Goal: Task Accomplishment & Management: Use online tool/utility

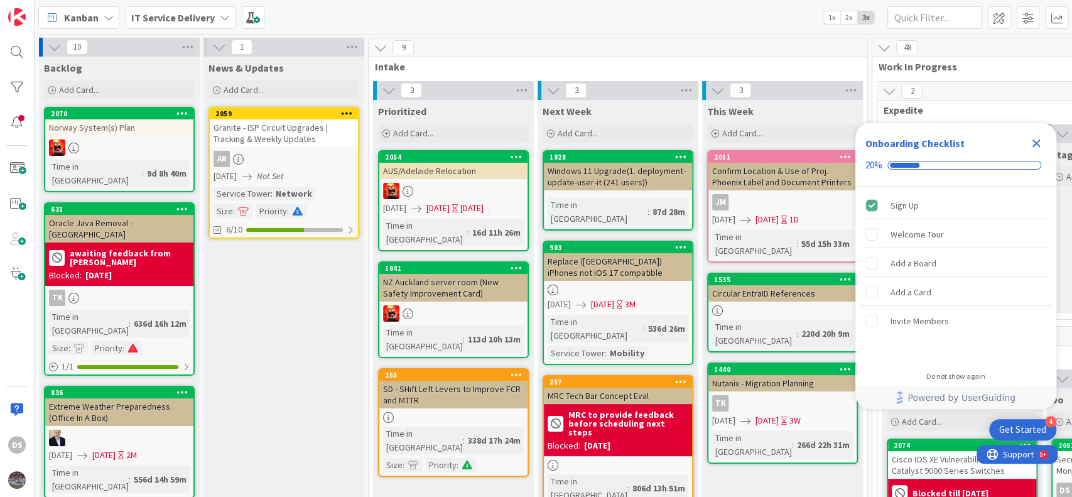
click at [1037, 143] on icon "Close Checklist" at bounding box center [1036, 143] width 8 height 8
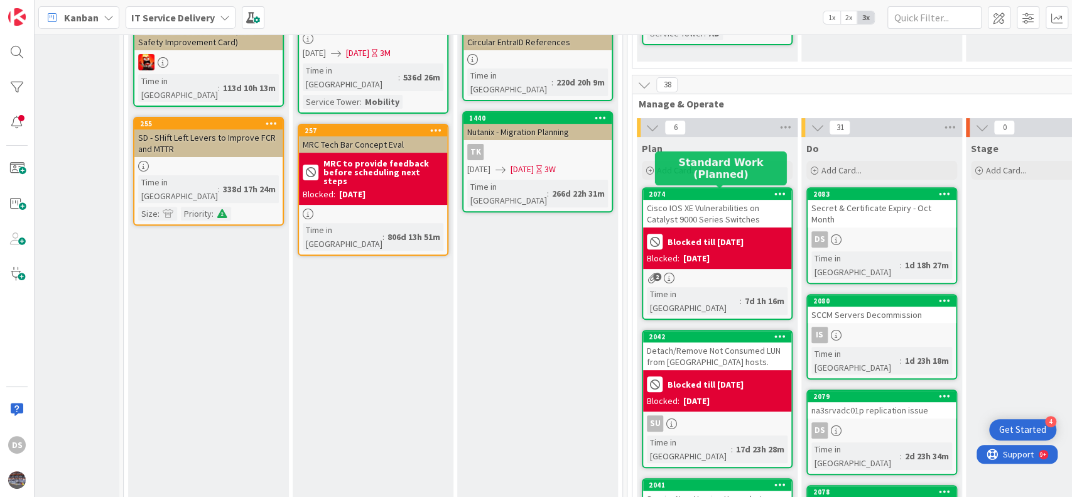
scroll to position [335, 245]
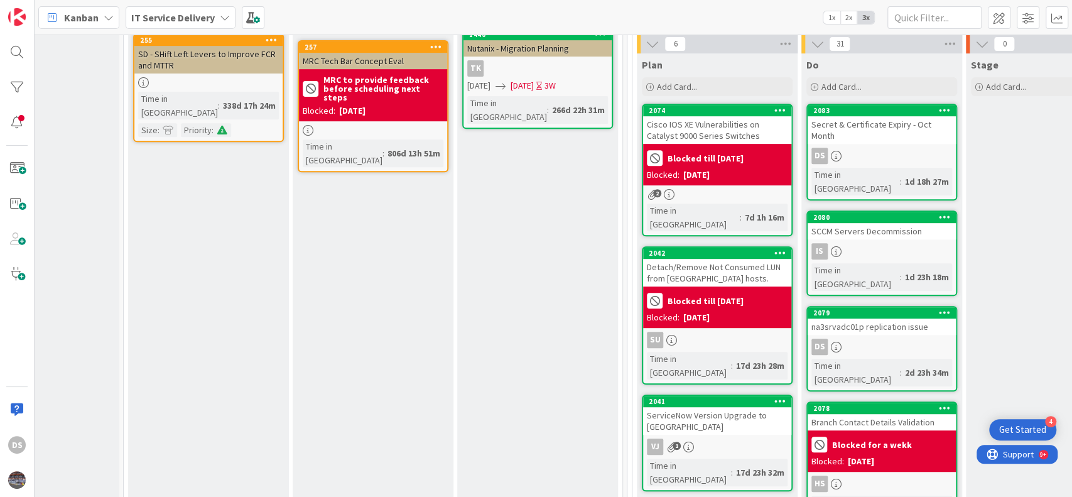
click at [879, 121] on div "Secret & Certificate Expiry - Oct Month" at bounding box center [881, 130] width 148 height 28
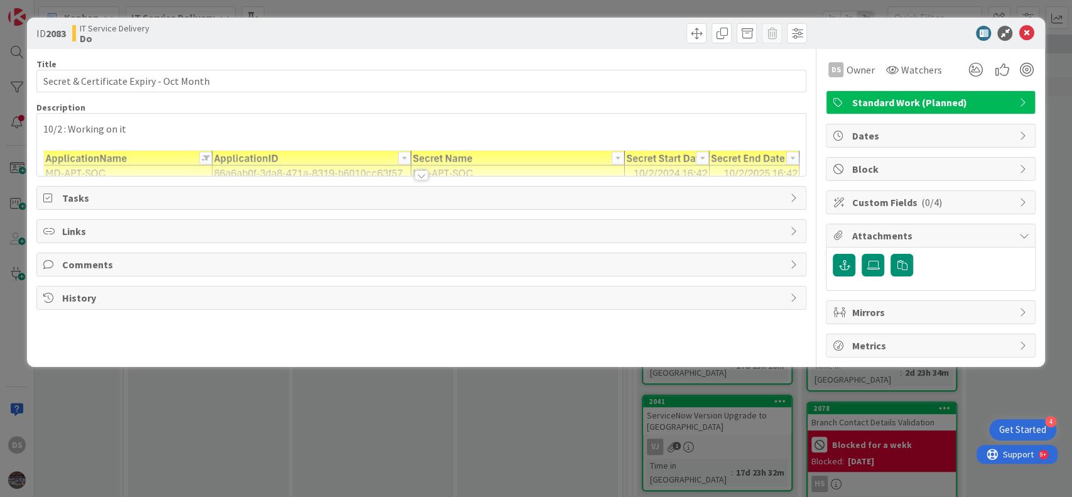
click at [42, 127] on div "10/2 : Working on it" at bounding box center [421, 145] width 769 height 62
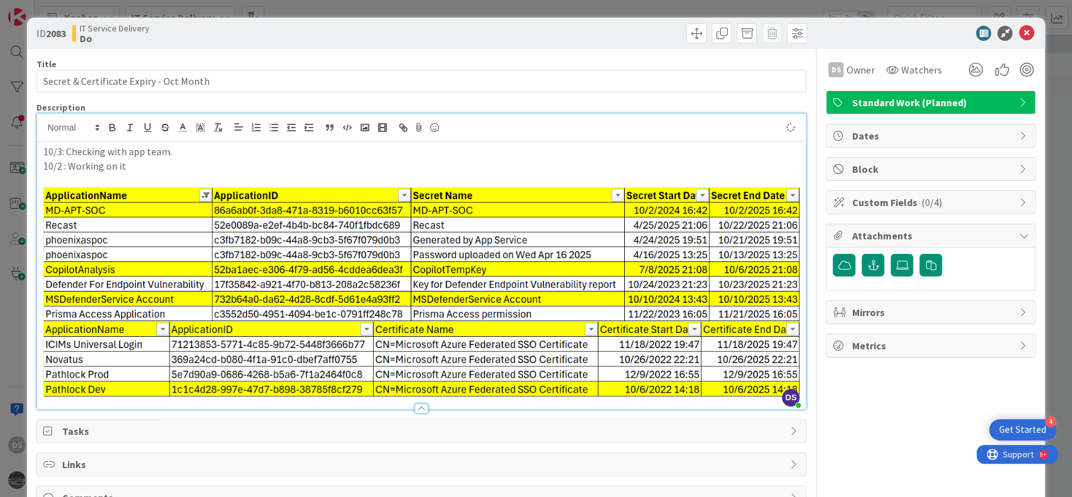
drag, startPoint x: 181, startPoint y: 296, endPoint x: 63, endPoint y: 296, distance: 118.0
click at [65, 297] on img at bounding box center [421, 254] width 757 height 134
click at [87, 302] on img at bounding box center [421, 254] width 757 height 134
click at [495, 293] on img at bounding box center [421, 254] width 757 height 134
click at [549, 165] on p "10/2 : Working on it" at bounding box center [421, 166] width 757 height 14
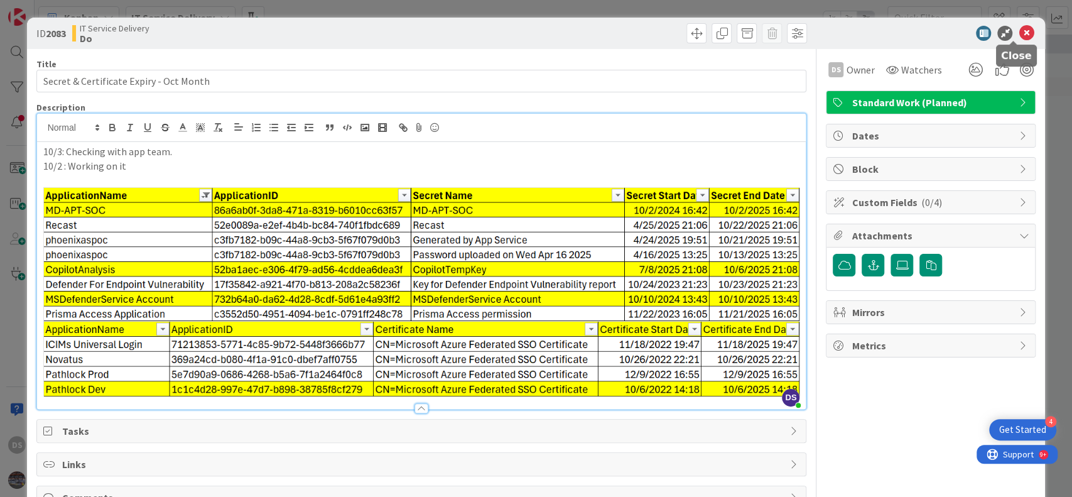
click at [1018, 38] on icon at bounding box center [1025, 33] width 15 height 15
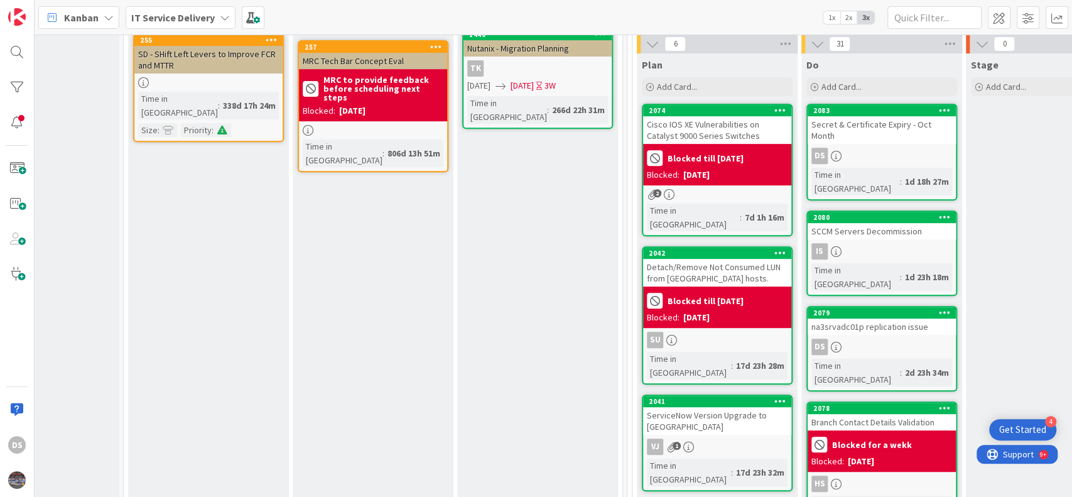
click at [866, 318] on div "na3srvadc01p replication issue" at bounding box center [881, 326] width 148 height 16
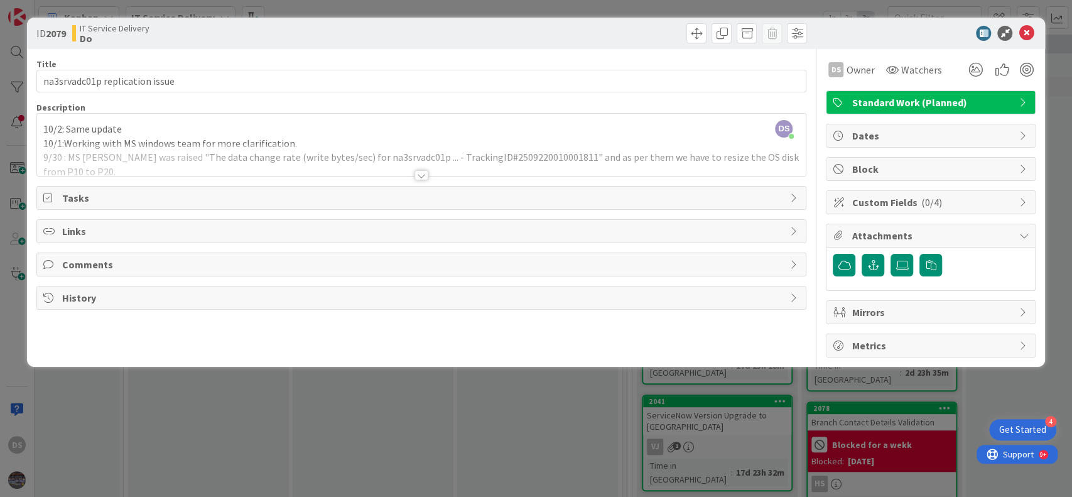
click at [42, 129] on div "DS Digvijay Singh just joined 10/2: Same update 10/1:Working with MS windows te…" at bounding box center [421, 145] width 769 height 62
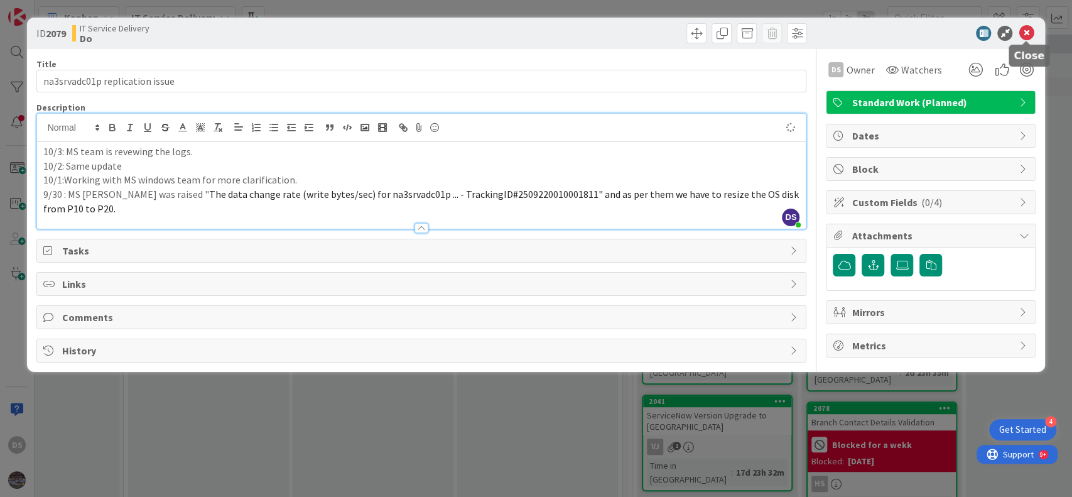
click at [1028, 36] on icon at bounding box center [1025, 33] width 15 height 15
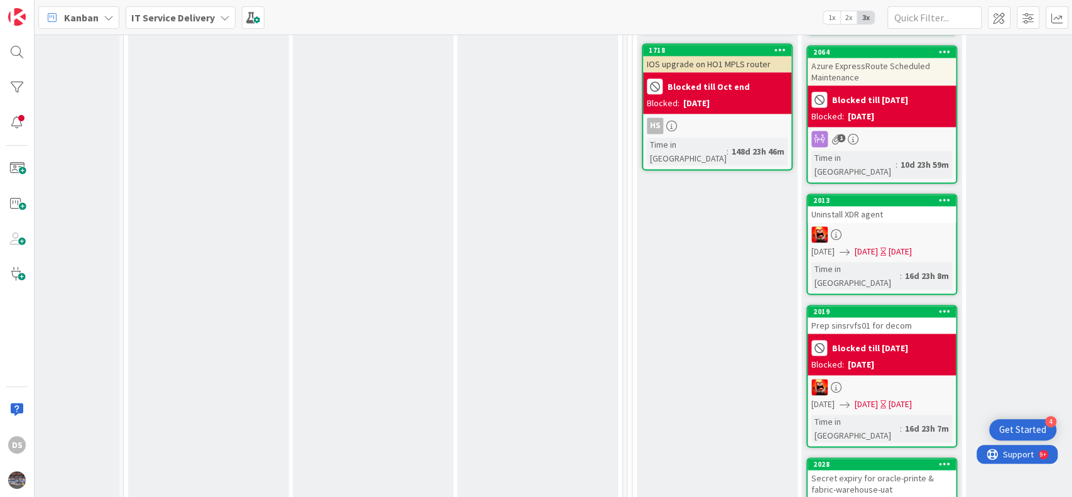
scroll to position [1172, 245]
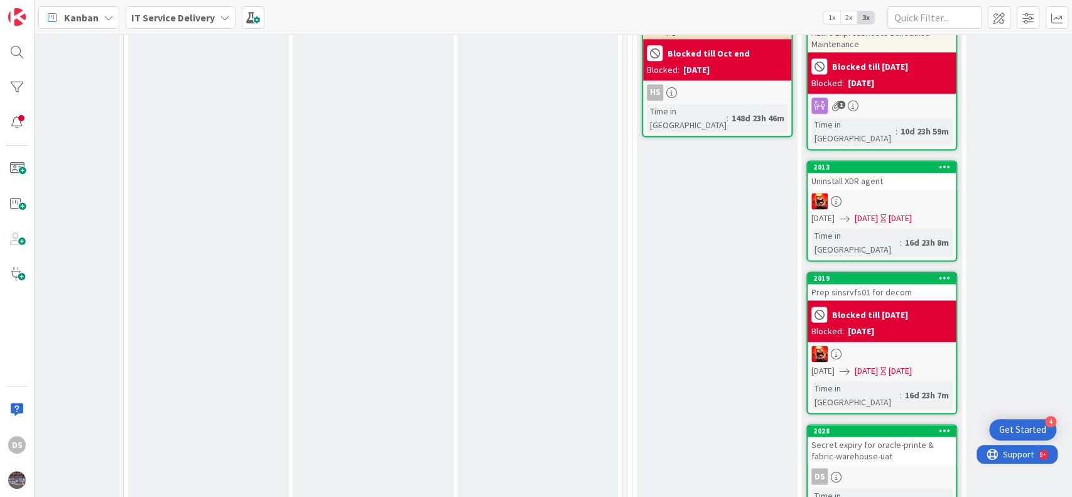
click at [893, 436] on div "Secret expiry for oracle-printe & fabric-warehouse-uat" at bounding box center [881, 450] width 148 height 28
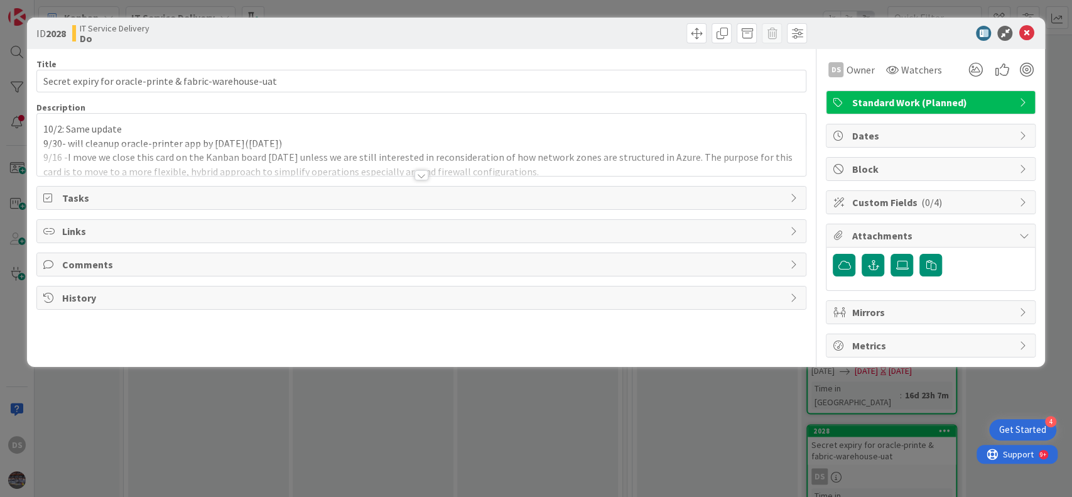
click at [42, 127] on div "10/2: Same update 9/30- will cleanup oracle-printer app by friday(3rd Oct25) 9/…" at bounding box center [421, 145] width 769 height 62
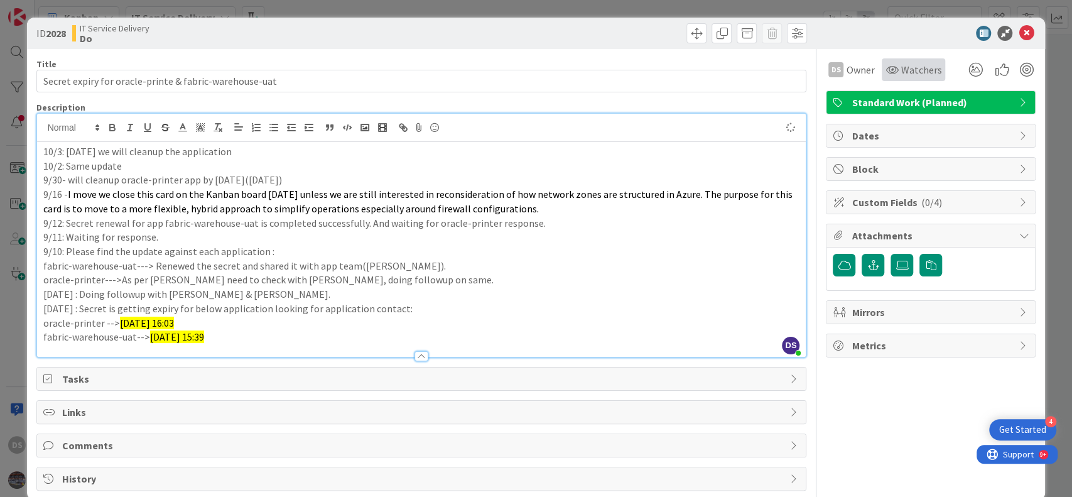
click at [900, 73] on span "Watchers" at bounding box center [920, 69] width 41 height 15
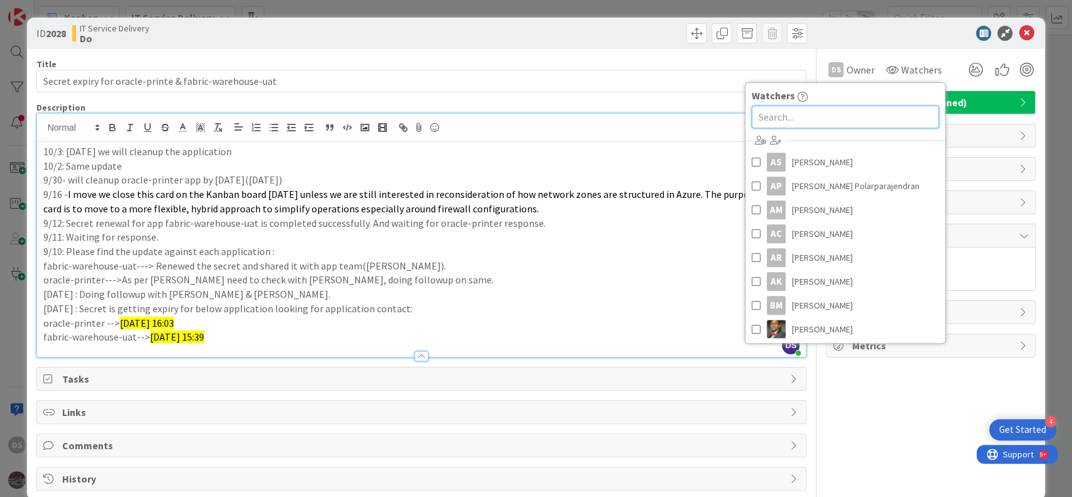
click at [776, 117] on input "text" at bounding box center [845, 116] width 187 height 23
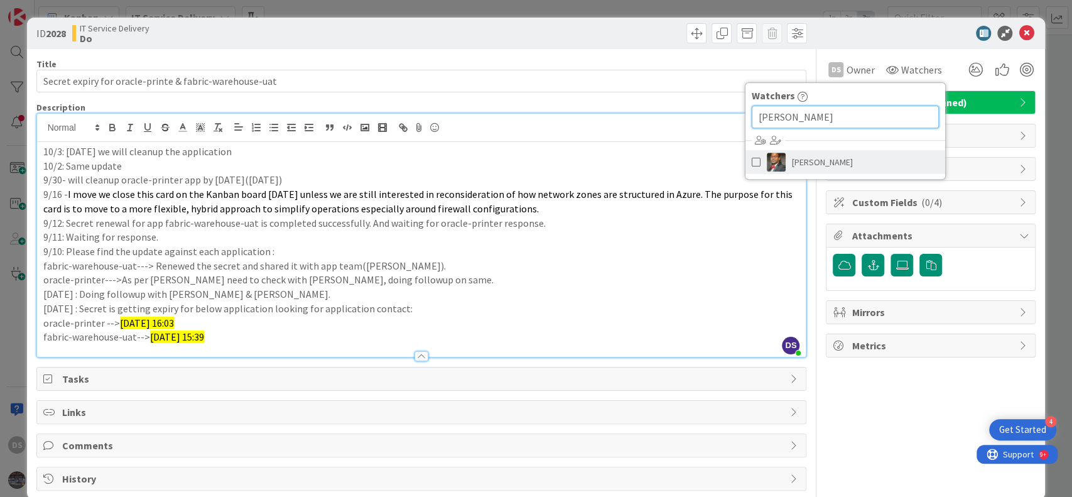
type input "darryl"
click at [792, 150] on link "Darryl Perry" at bounding box center [845, 162] width 200 height 24
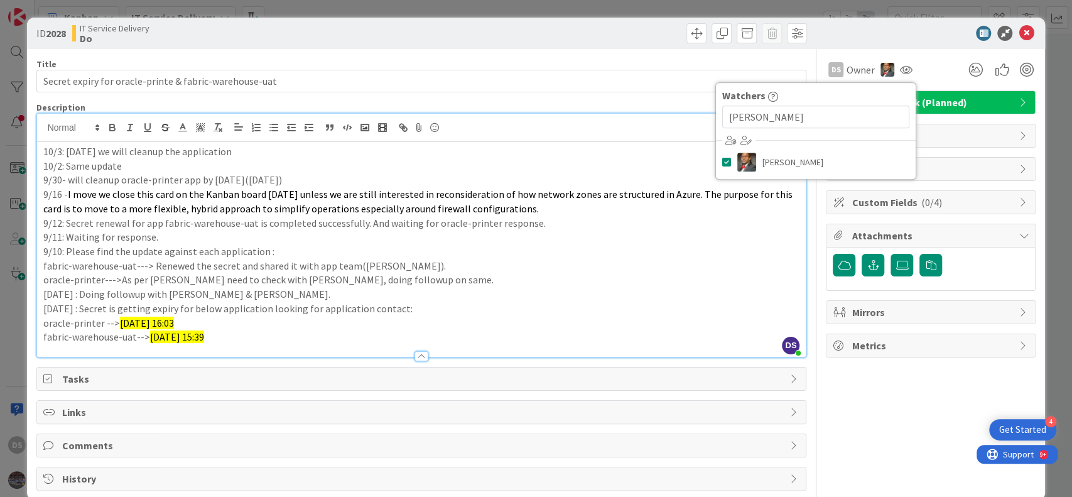
click at [933, 31] on div at bounding box center [924, 33] width 222 height 15
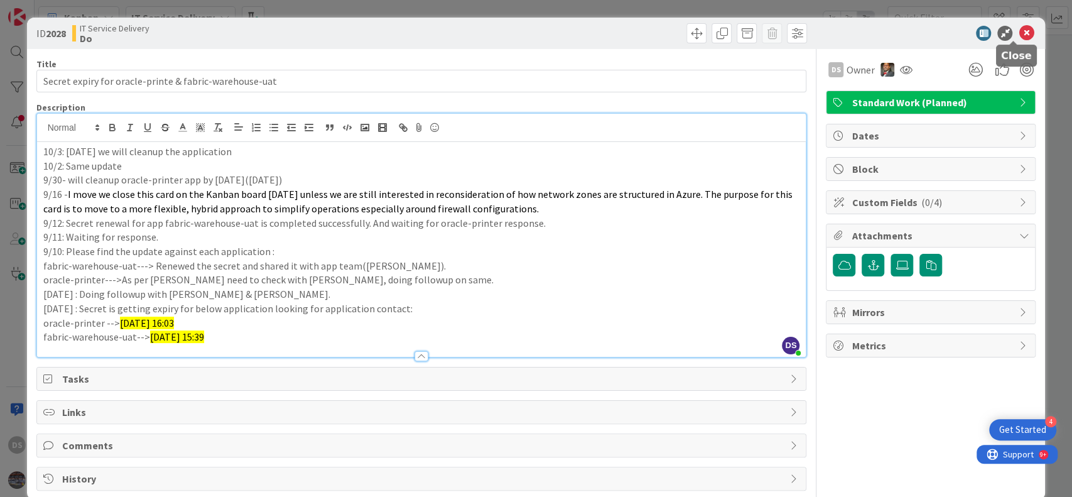
click at [1018, 28] on icon at bounding box center [1025, 33] width 15 height 15
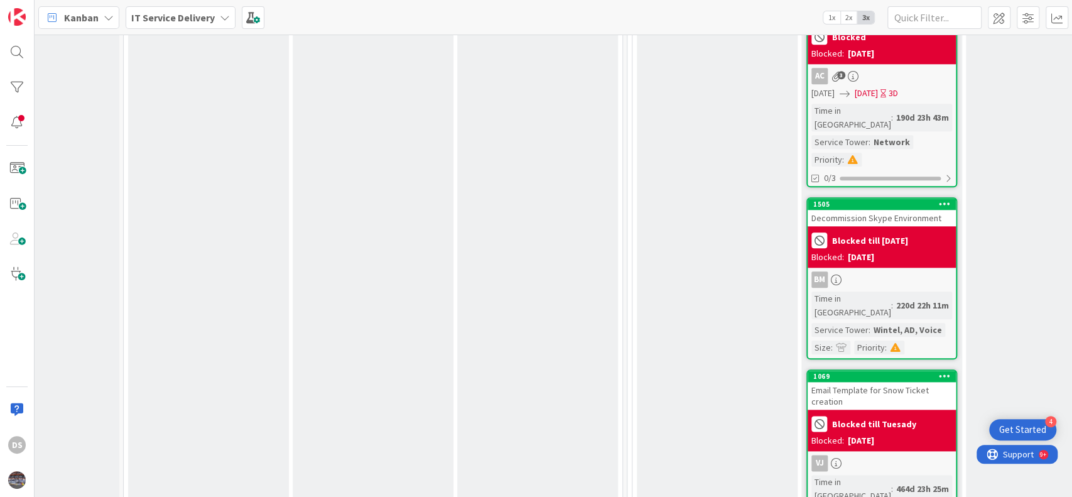
scroll to position [4353, 245]
